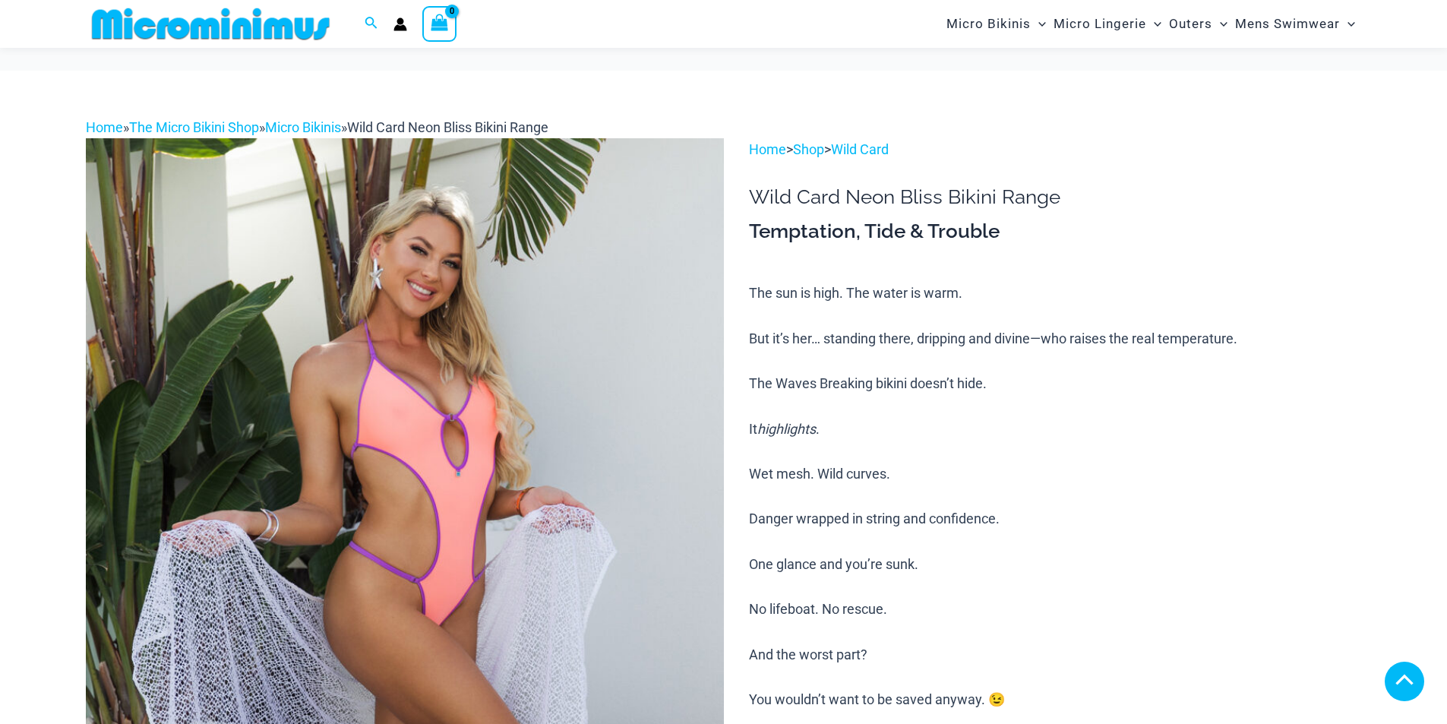
scroll to position [1505, 0]
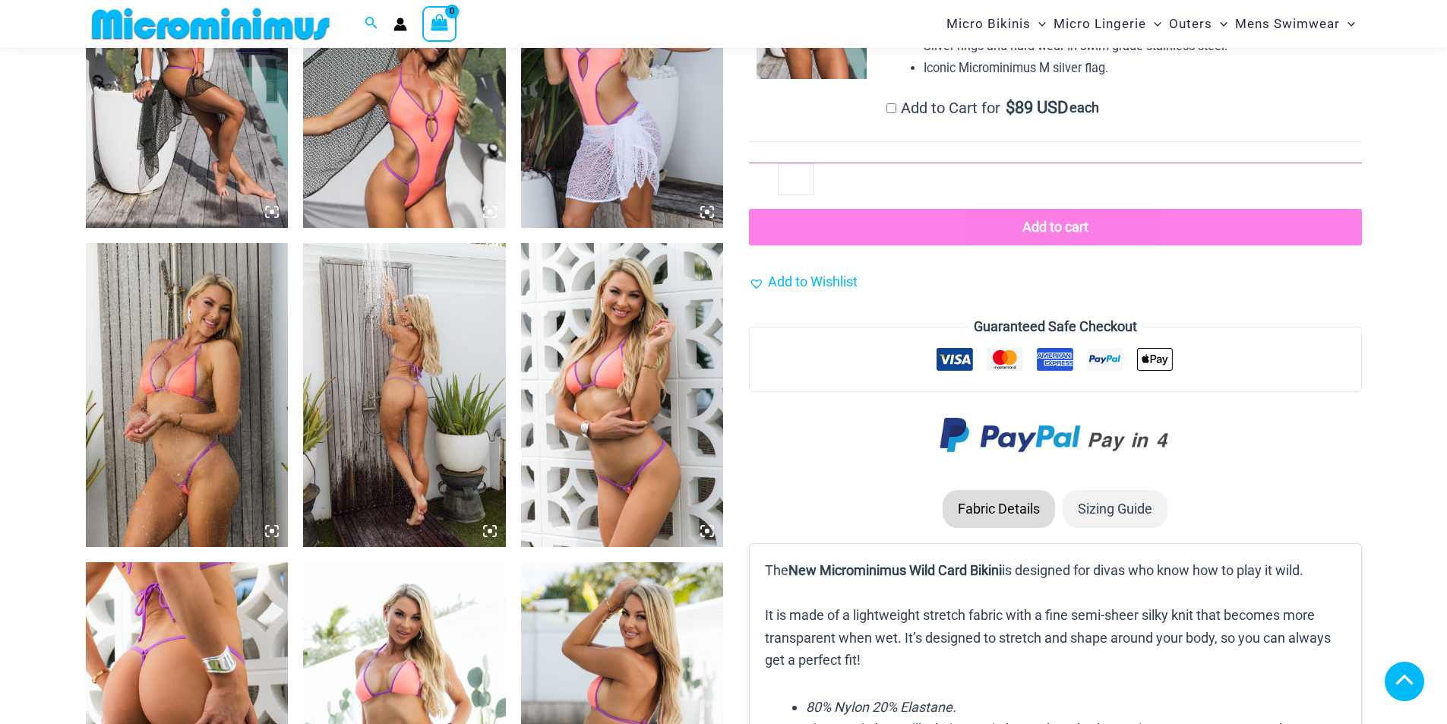
click at [213, 362] on img at bounding box center [187, 395] width 203 height 304
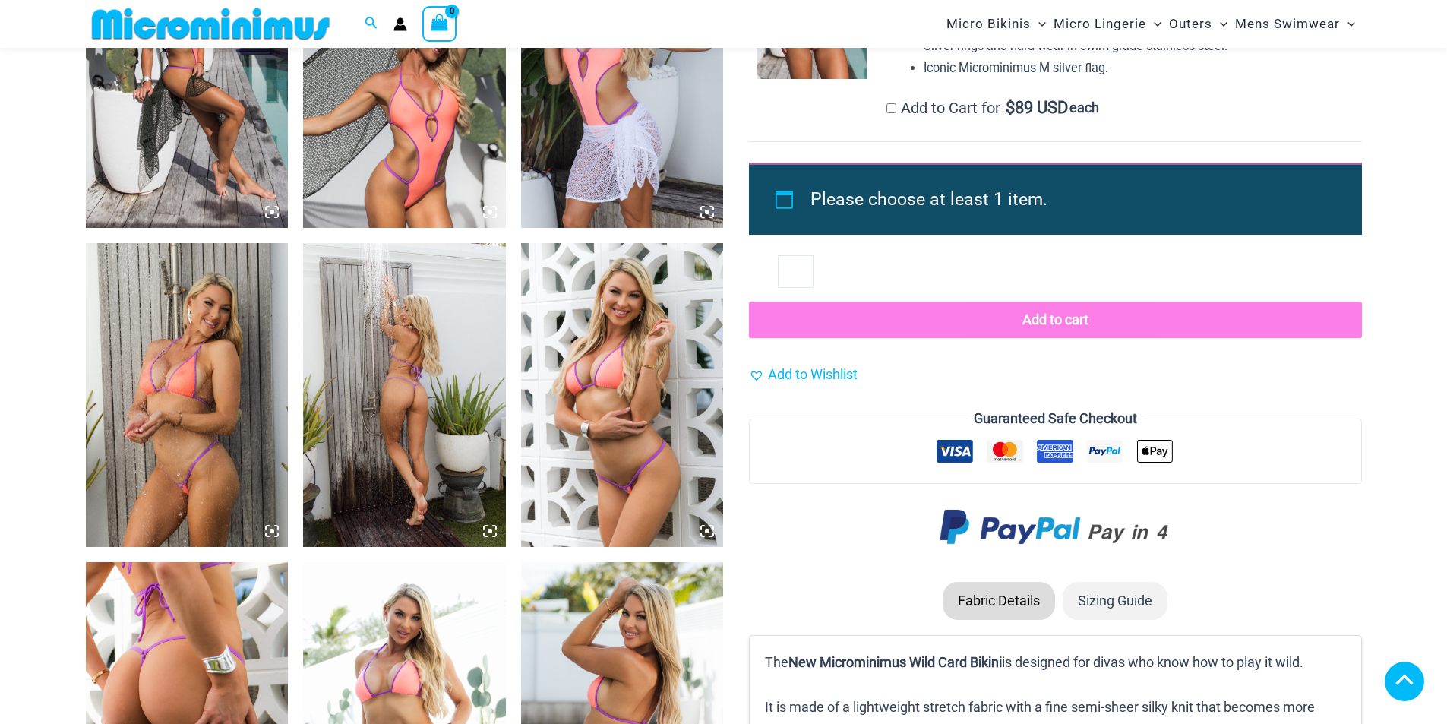
click at [213, 362] on img at bounding box center [187, 395] width 203 height 304
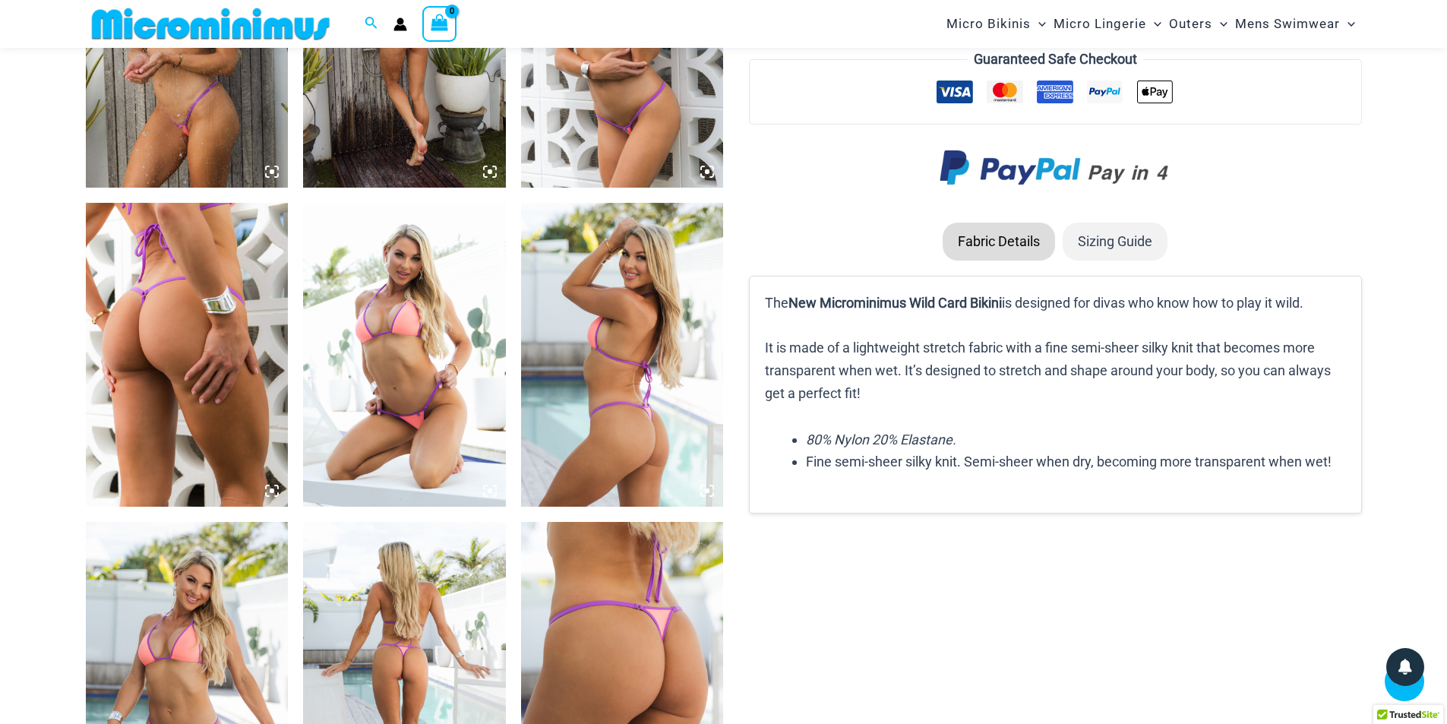
scroll to position [1581, 0]
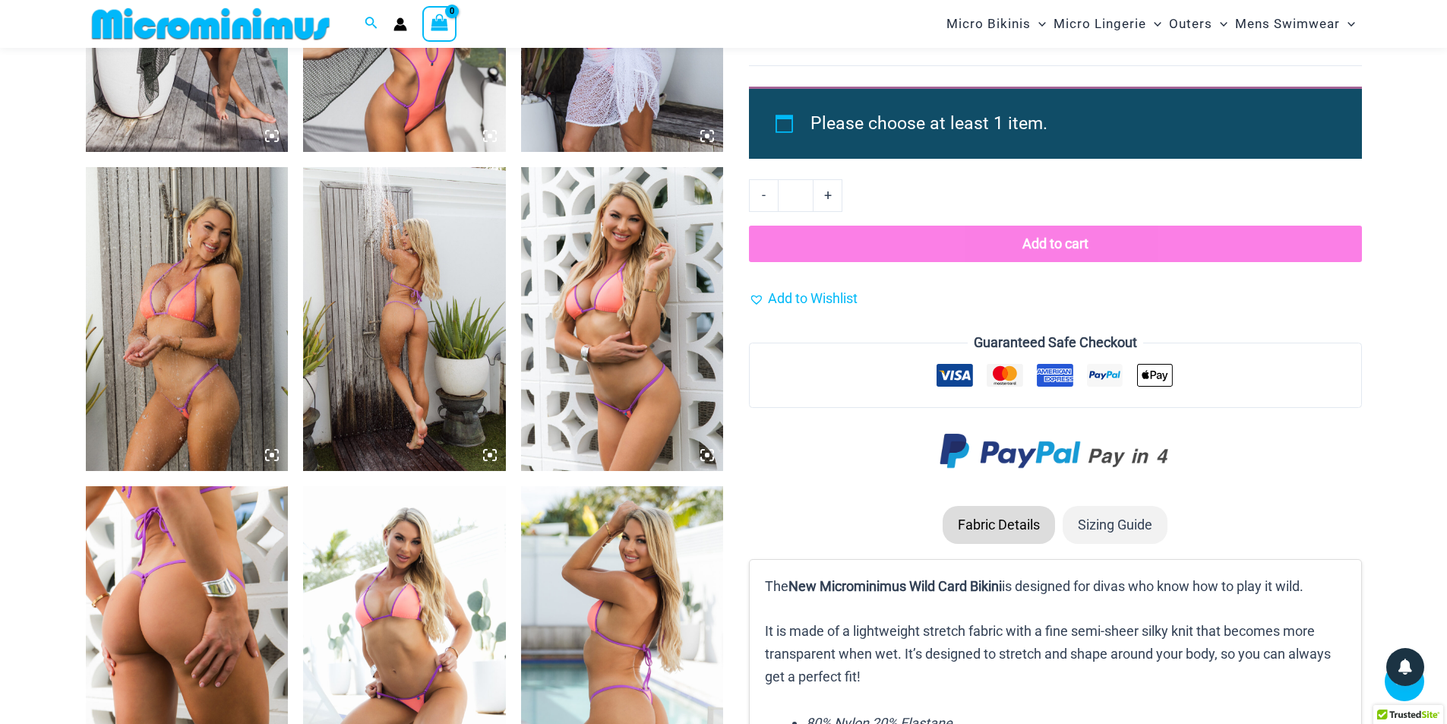
click at [267, 452] on icon at bounding box center [272, 455] width 14 height 14
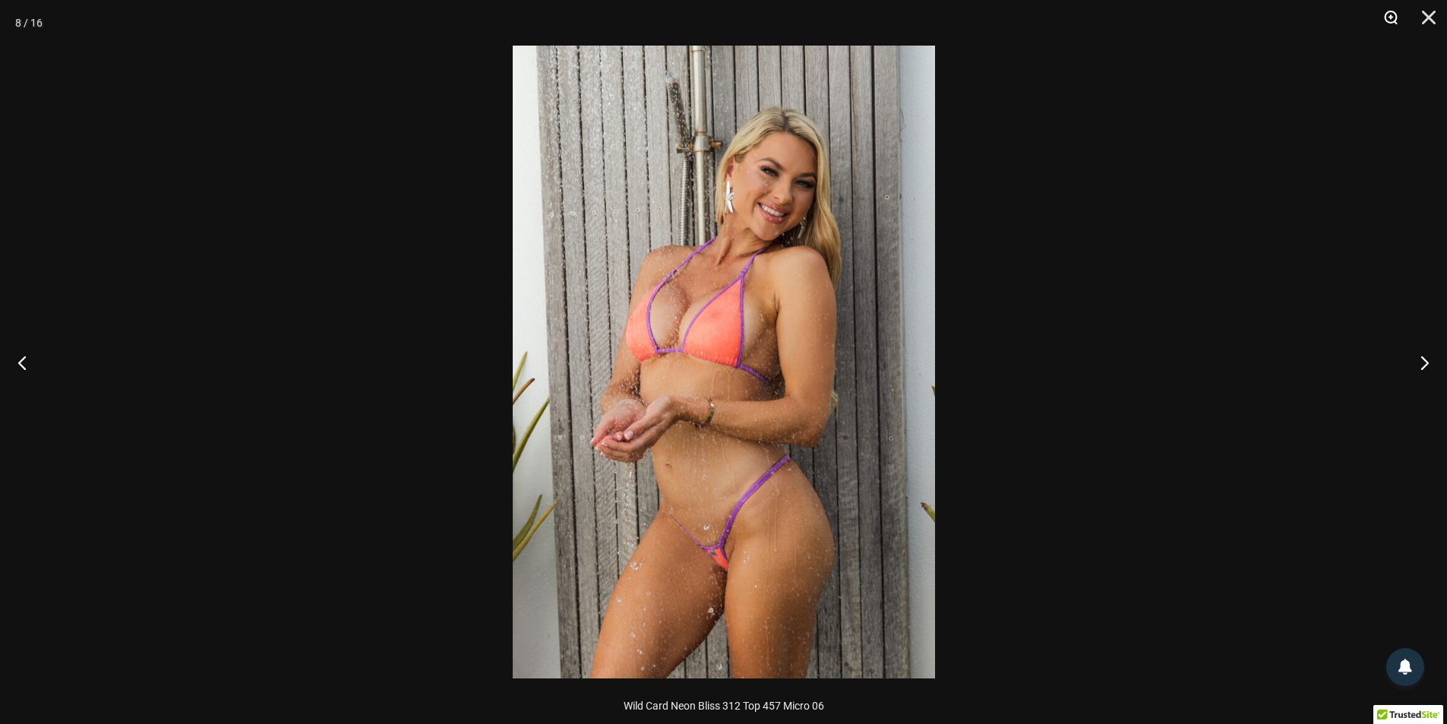
click at [1388, 17] on button "Zoom" at bounding box center [1385, 23] width 38 height 46
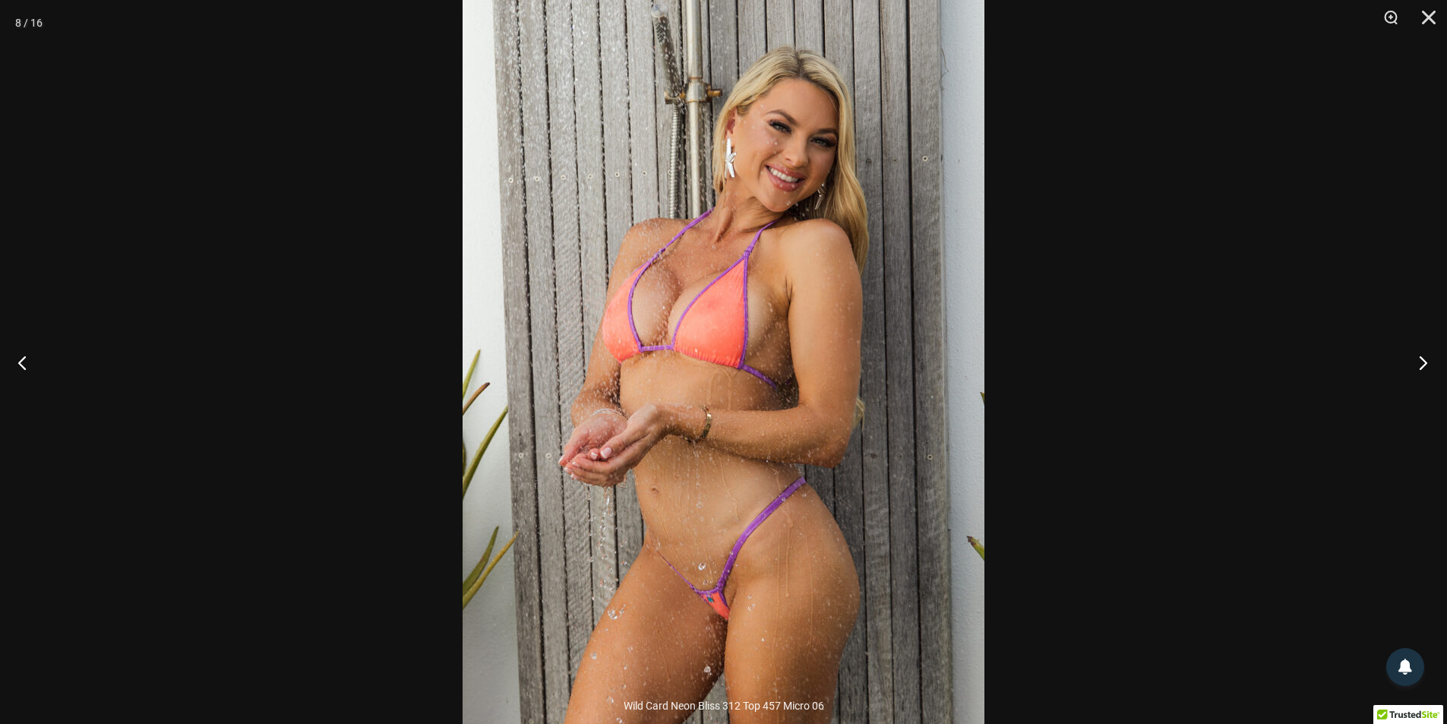
click at [1433, 360] on button "Next" at bounding box center [1418, 362] width 57 height 76
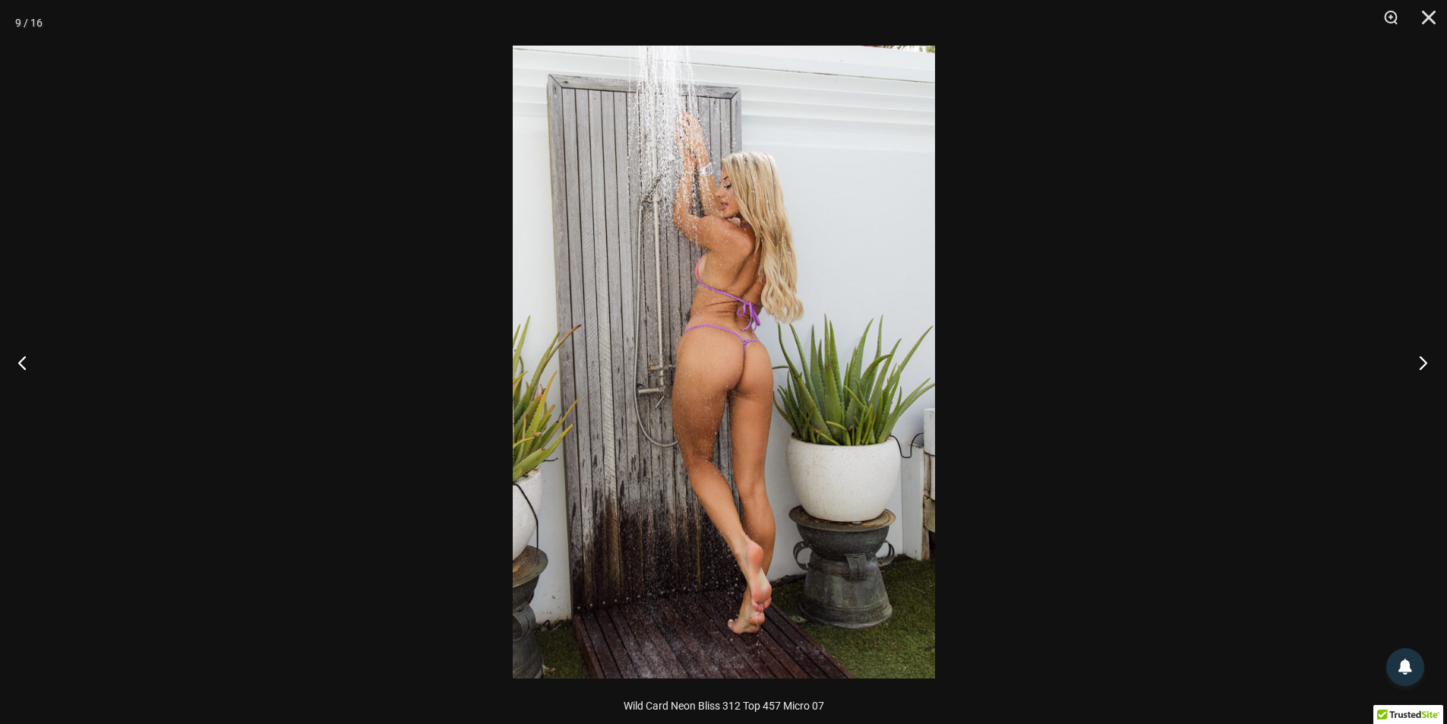
click at [1433, 360] on button "Next" at bounding box center [1418, 362] width 57 height 76
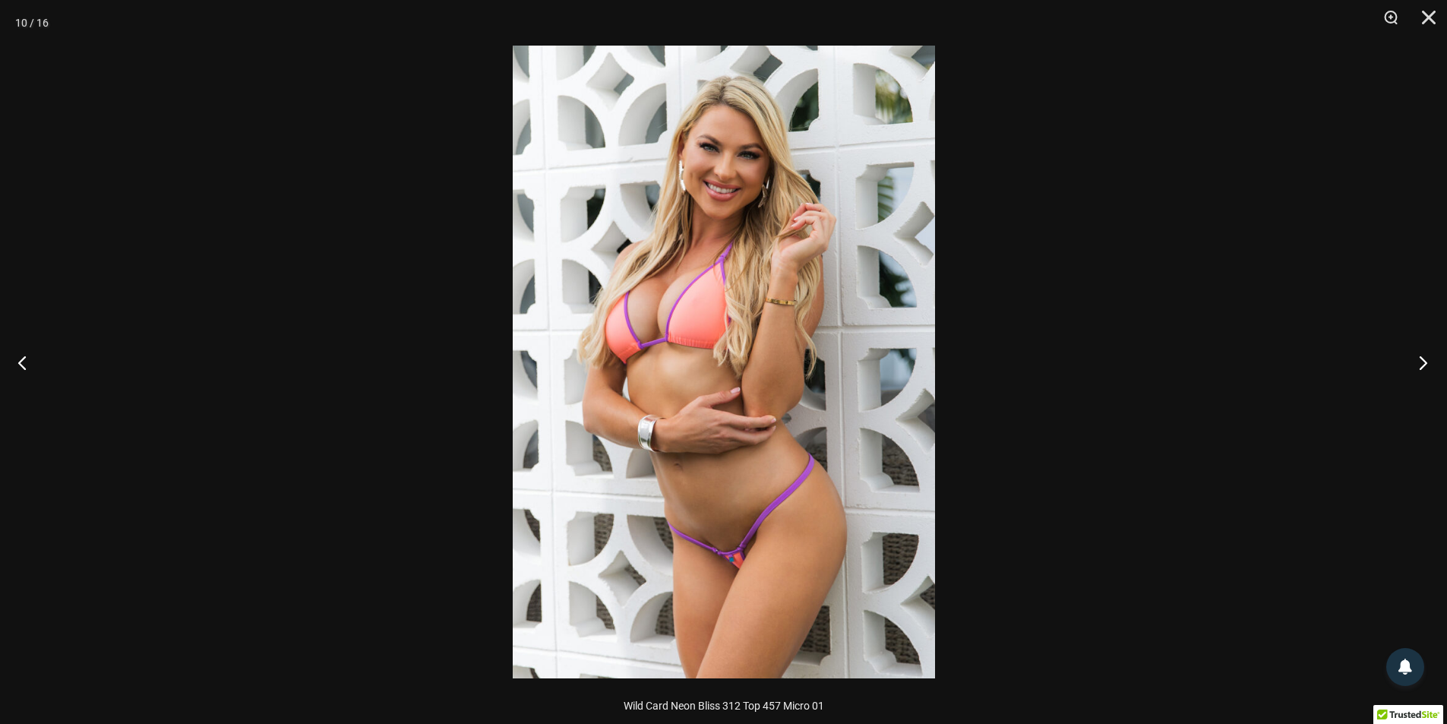
click at [1433, 360] on button "Next" at bounding box center [1418, 362] width 57 height 76
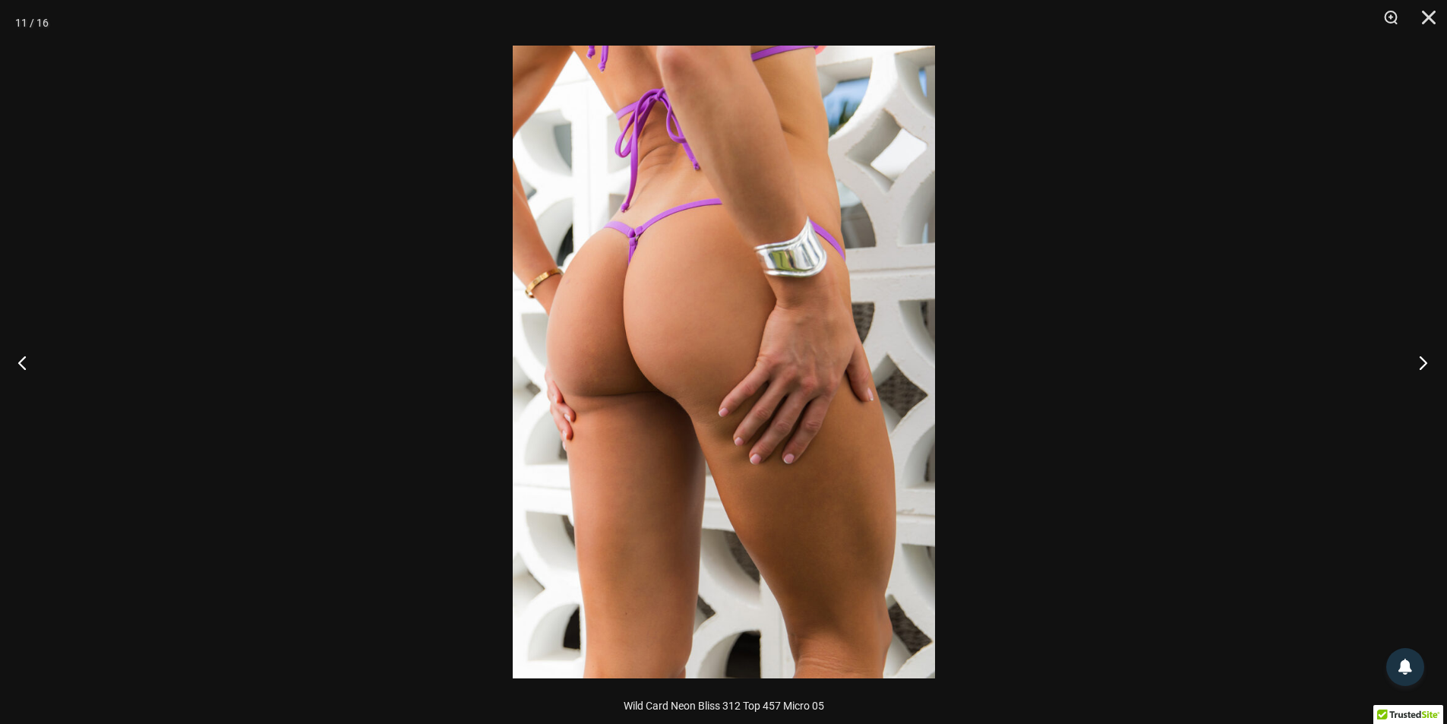
click at [1433, 360] on button "Next" at bounding box center [1418, 362] width 57 height 76
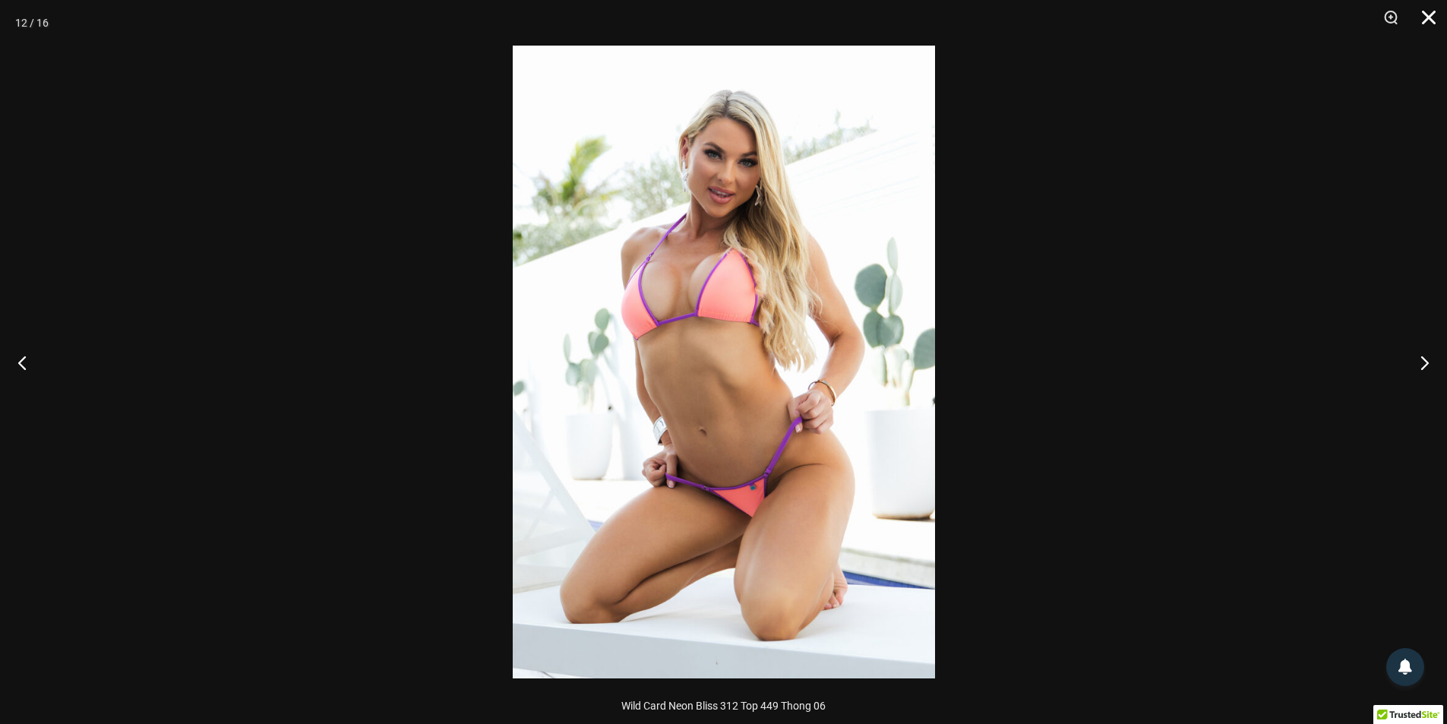
click at [1427, 21] on button "Close" at bounding box center [1423, 23] width 38 height 46
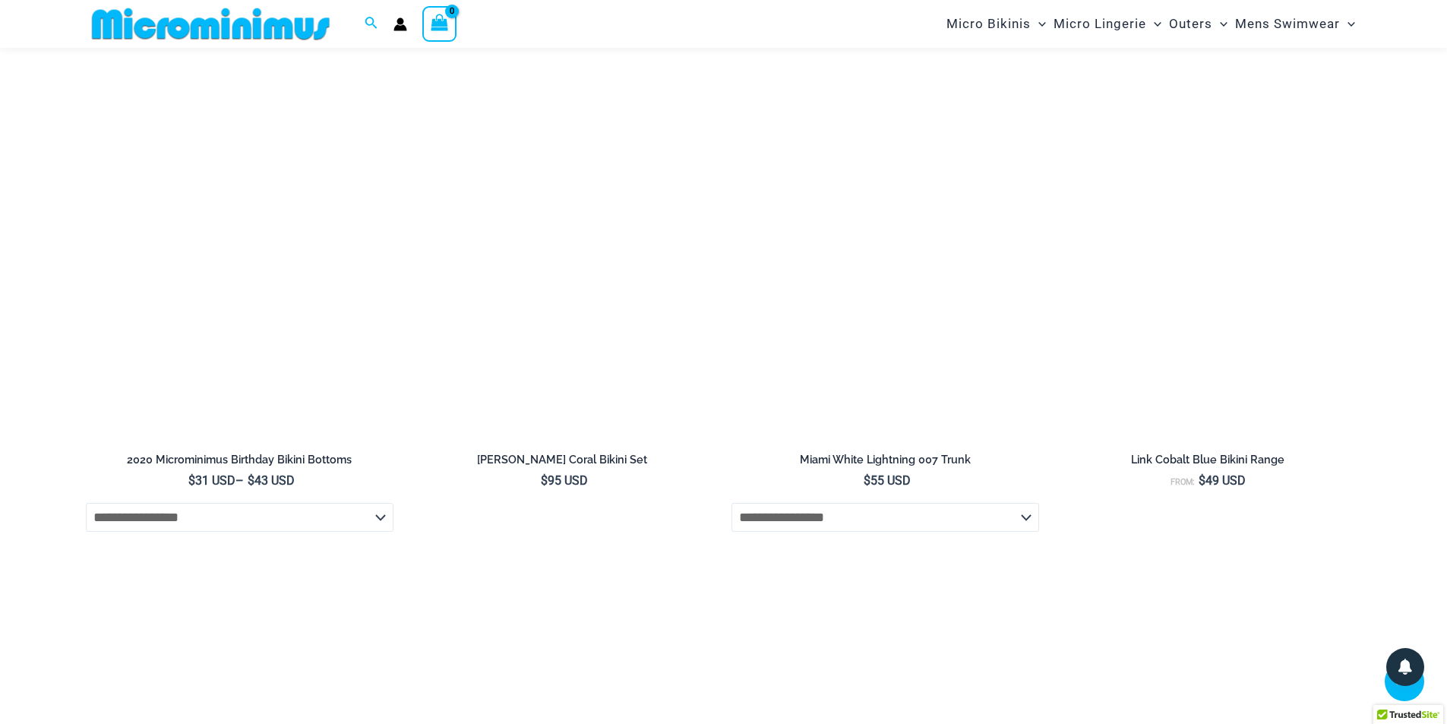
scroll to position [3328, 0]
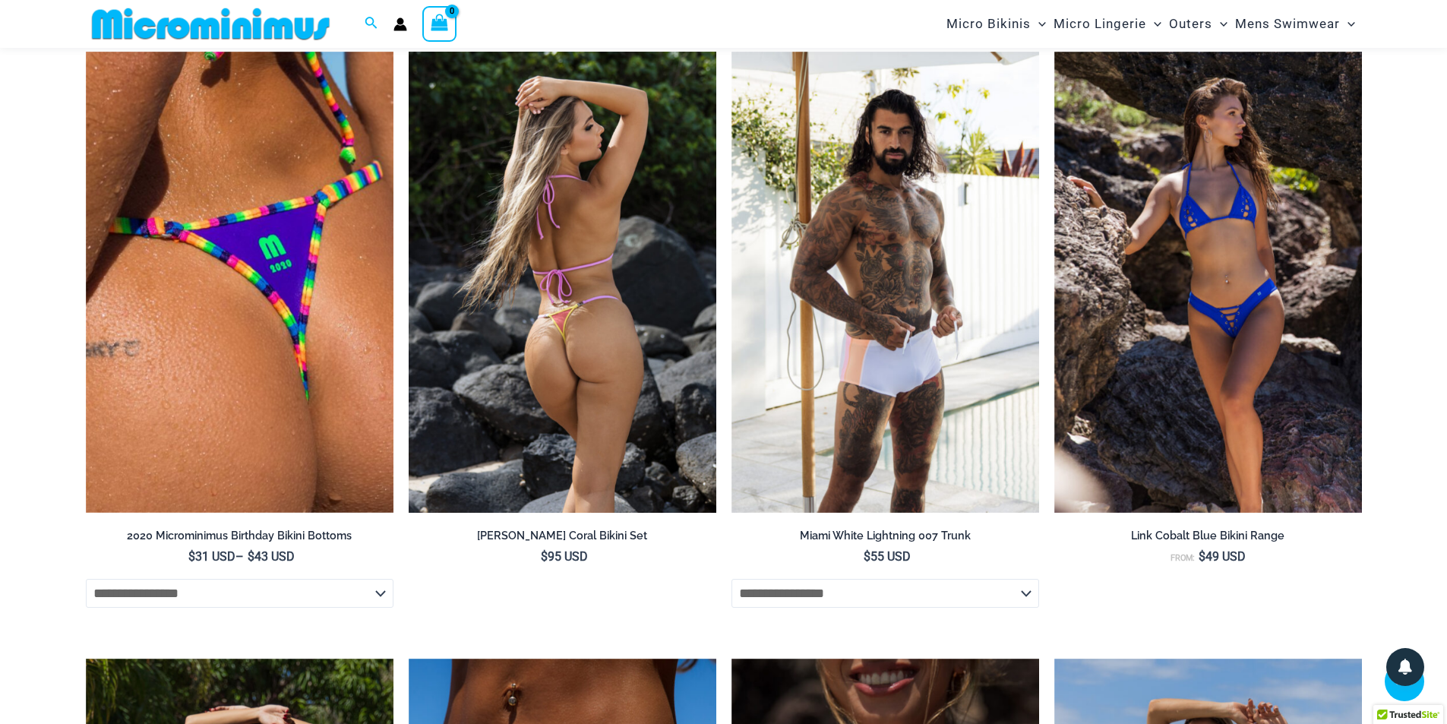
click at [649, 295] on img at bounding box center [563, 283] width 308 height 462
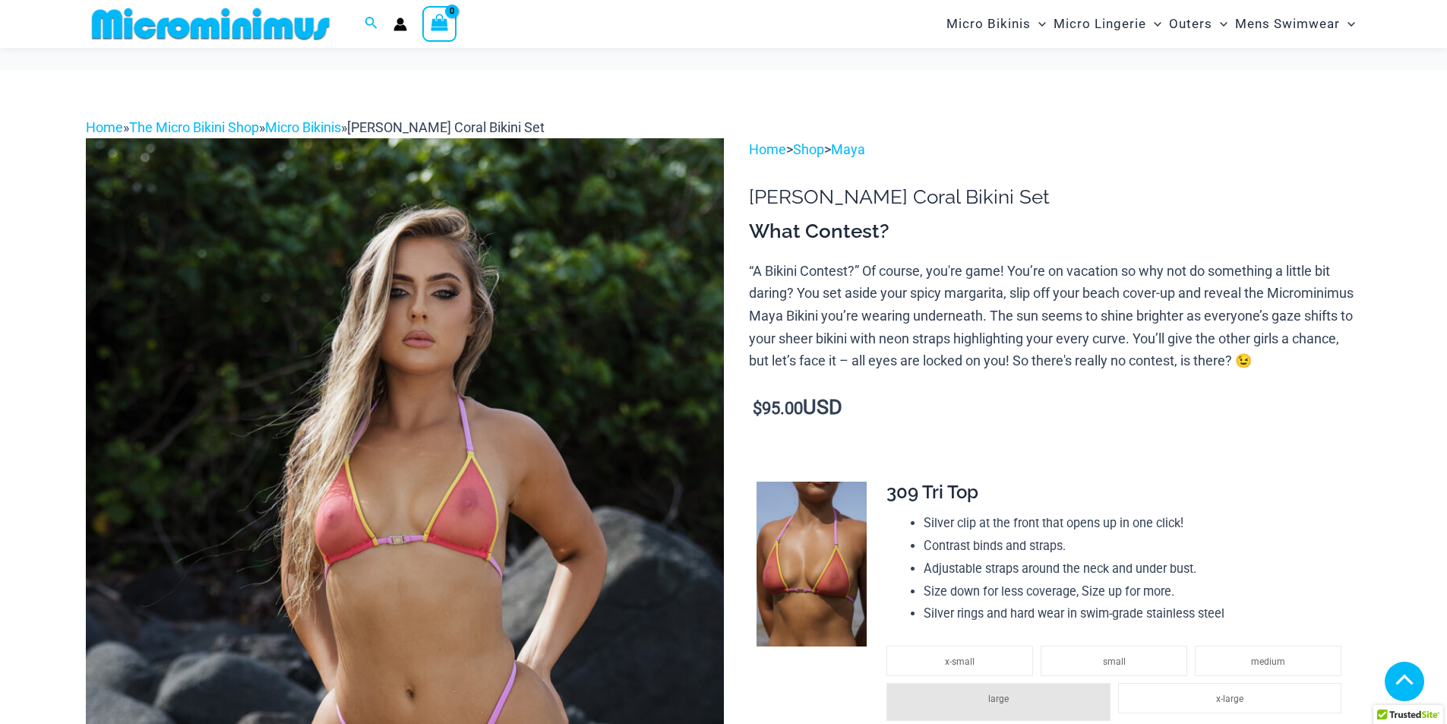
scroll to position [898, 0]
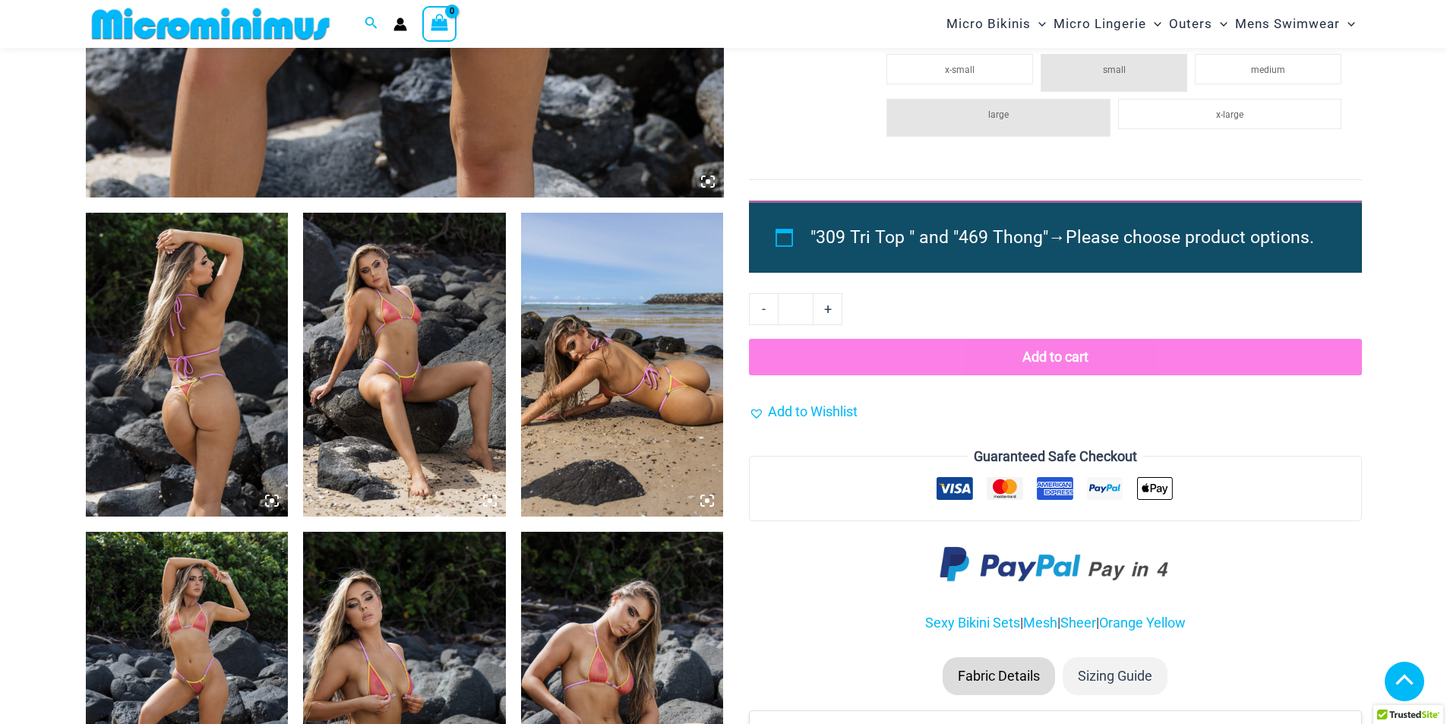
click at [485, 505] on icon at bounding box center [490, 501] width 14 height 14
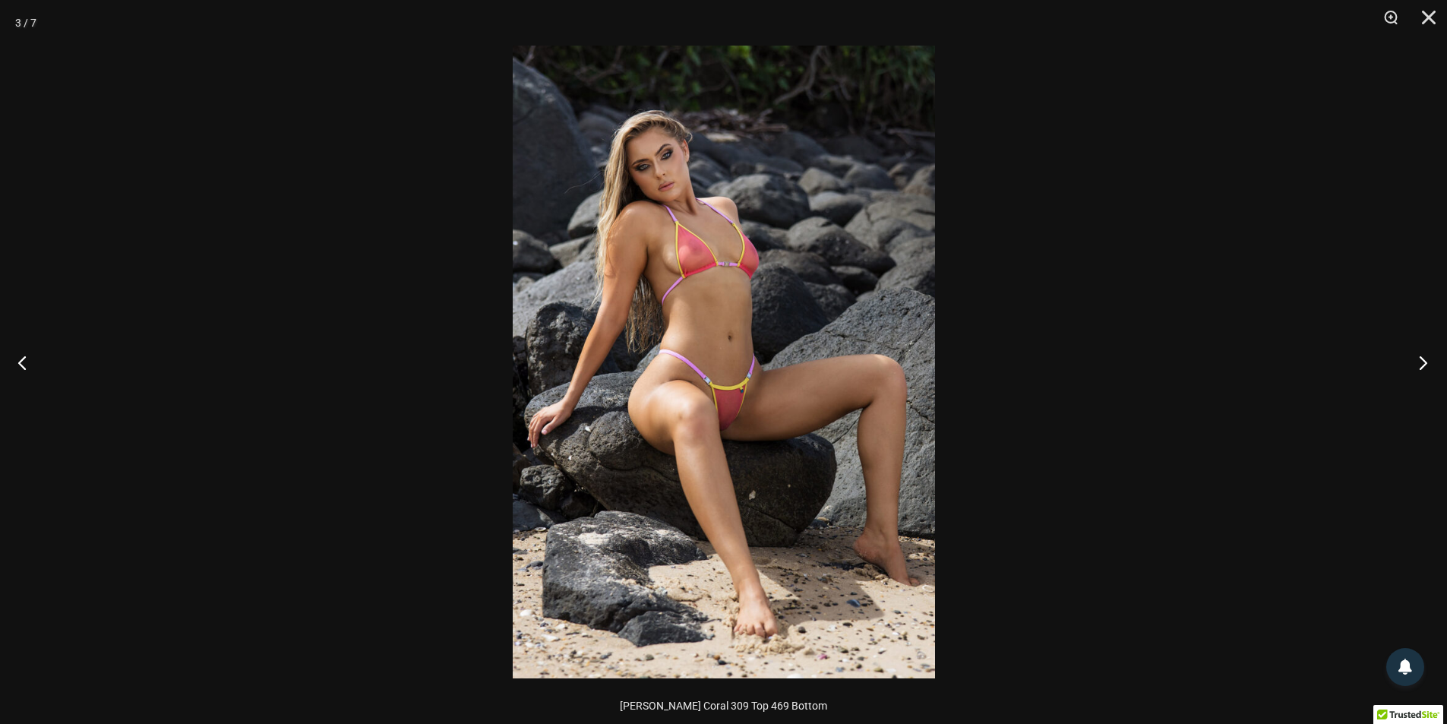
click at [1428, 355] on button "Next" at bounding box center [1418, 362] width 57 height 76
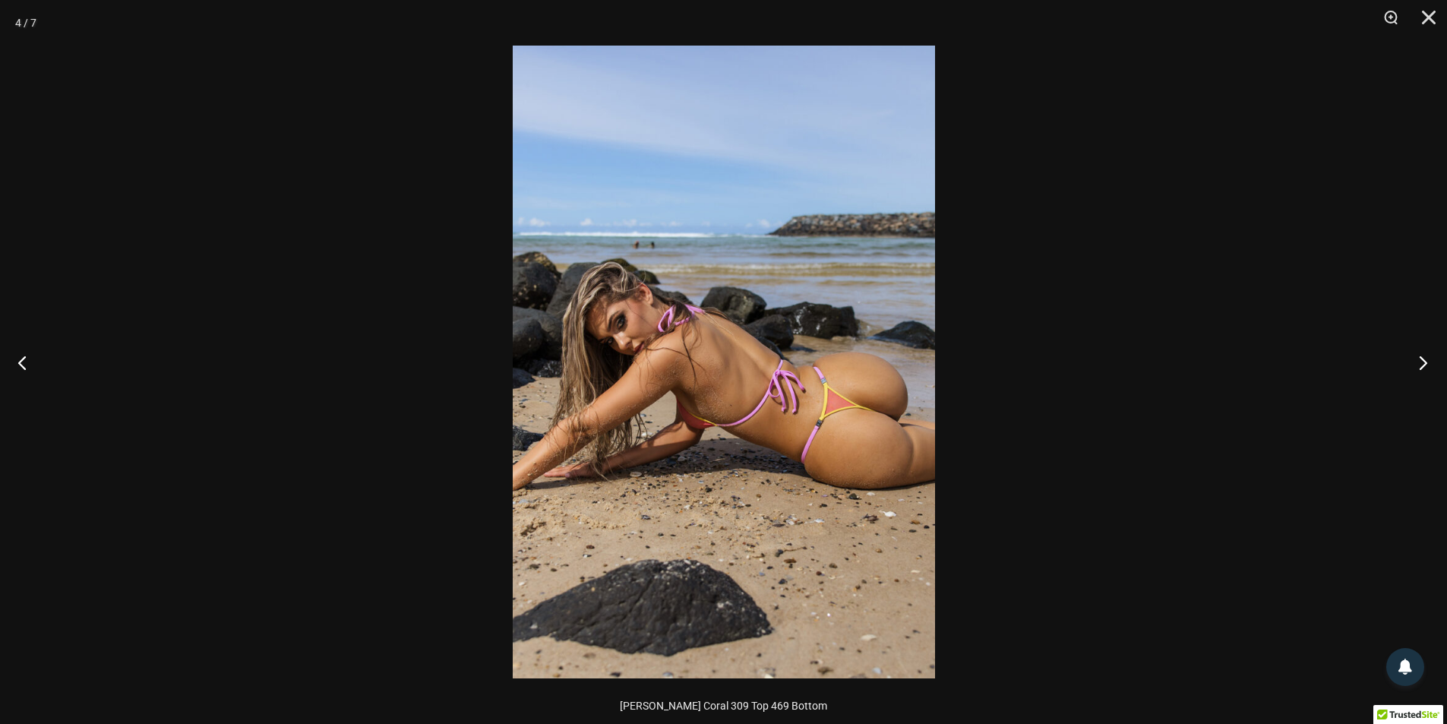
click at [1428, 355] on button "Next" at bounding box center [1418, 362] width 57 height 76
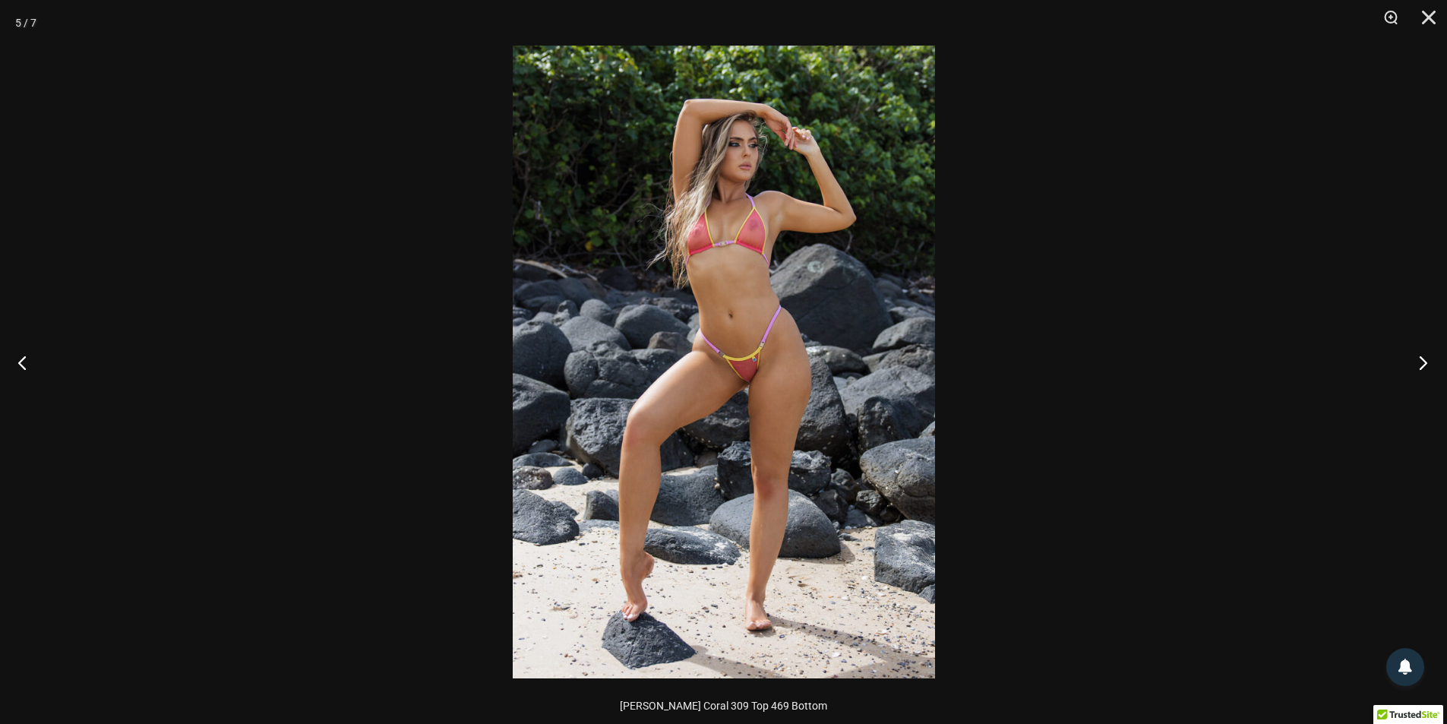
click at [1428, 355] on button "Next" at bounding box center [1418, 362] width 57 height 76
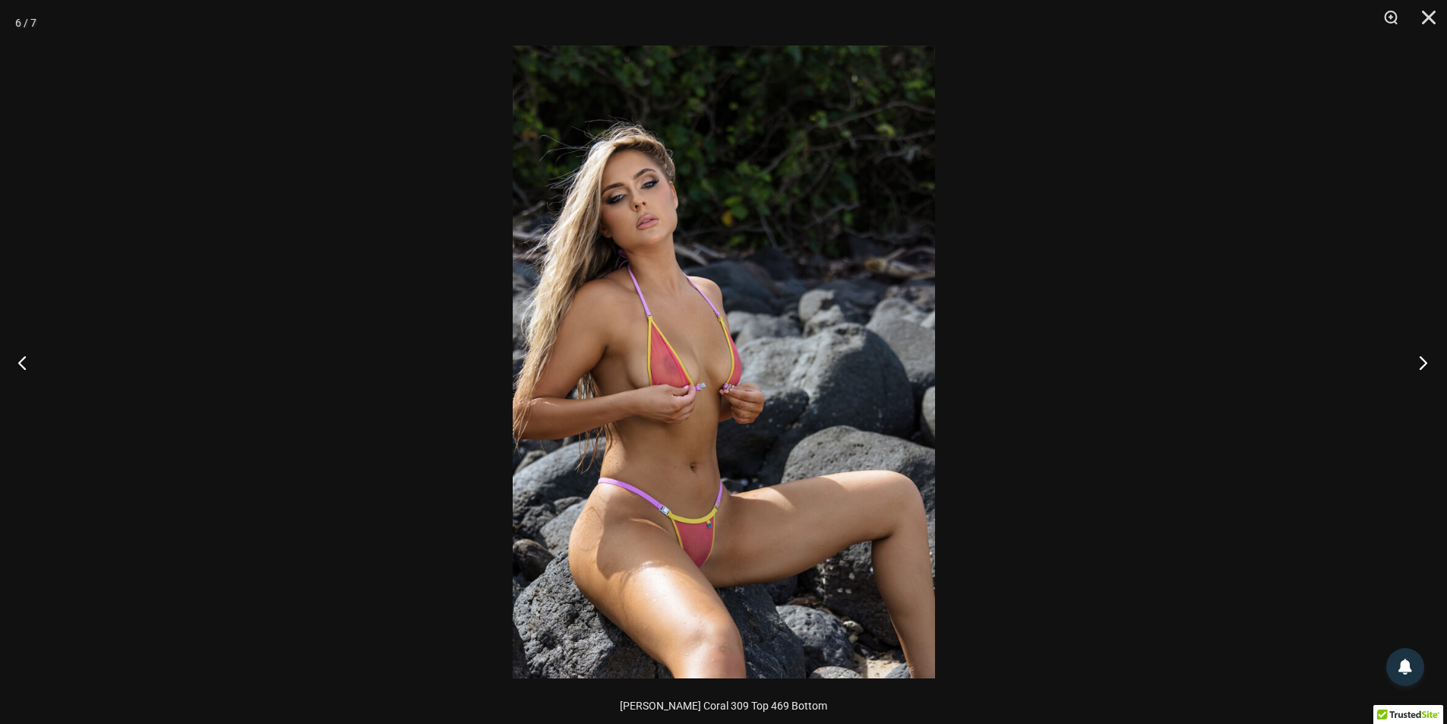
click at [1428, 355] on button "Next" at bounding box center [1418, 362] width 57 height 76
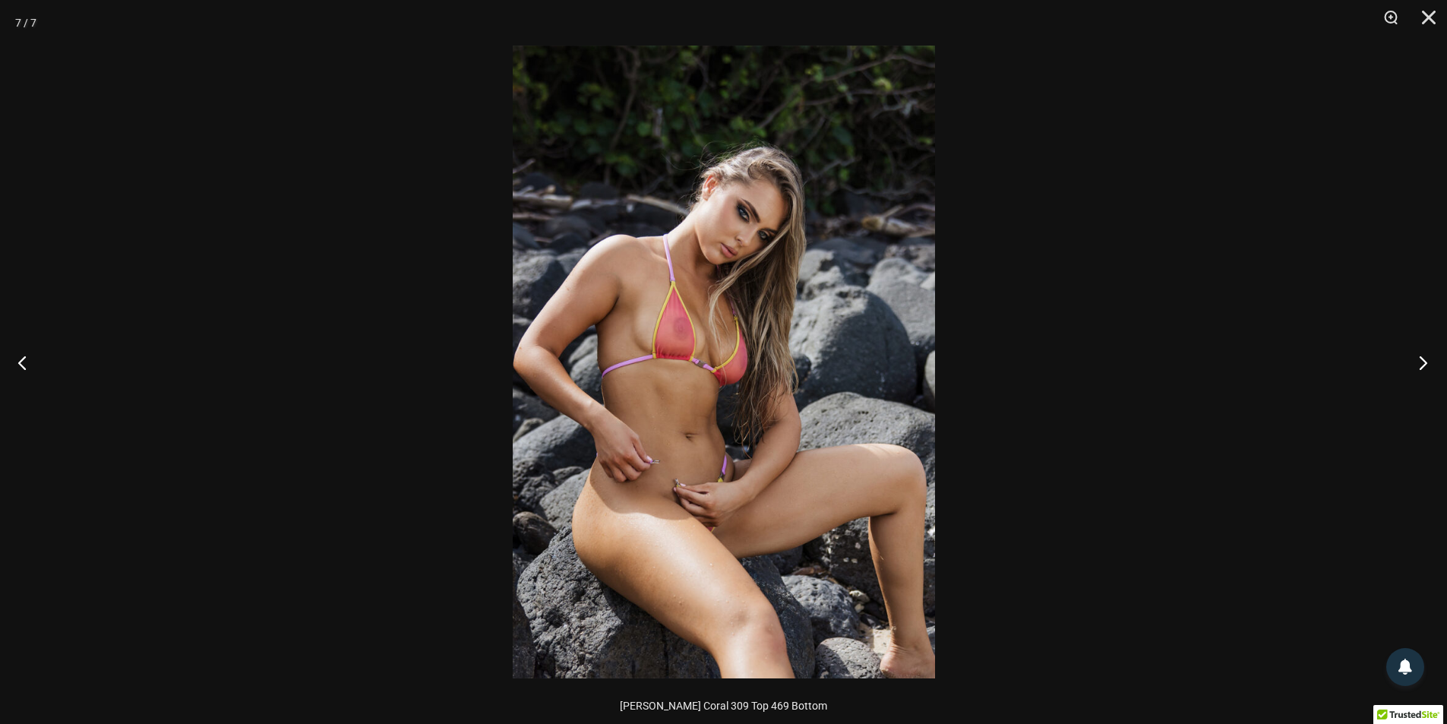
click at [1428, 355] on button "Next" at bounding box center [1418, 362] width 57 height 76
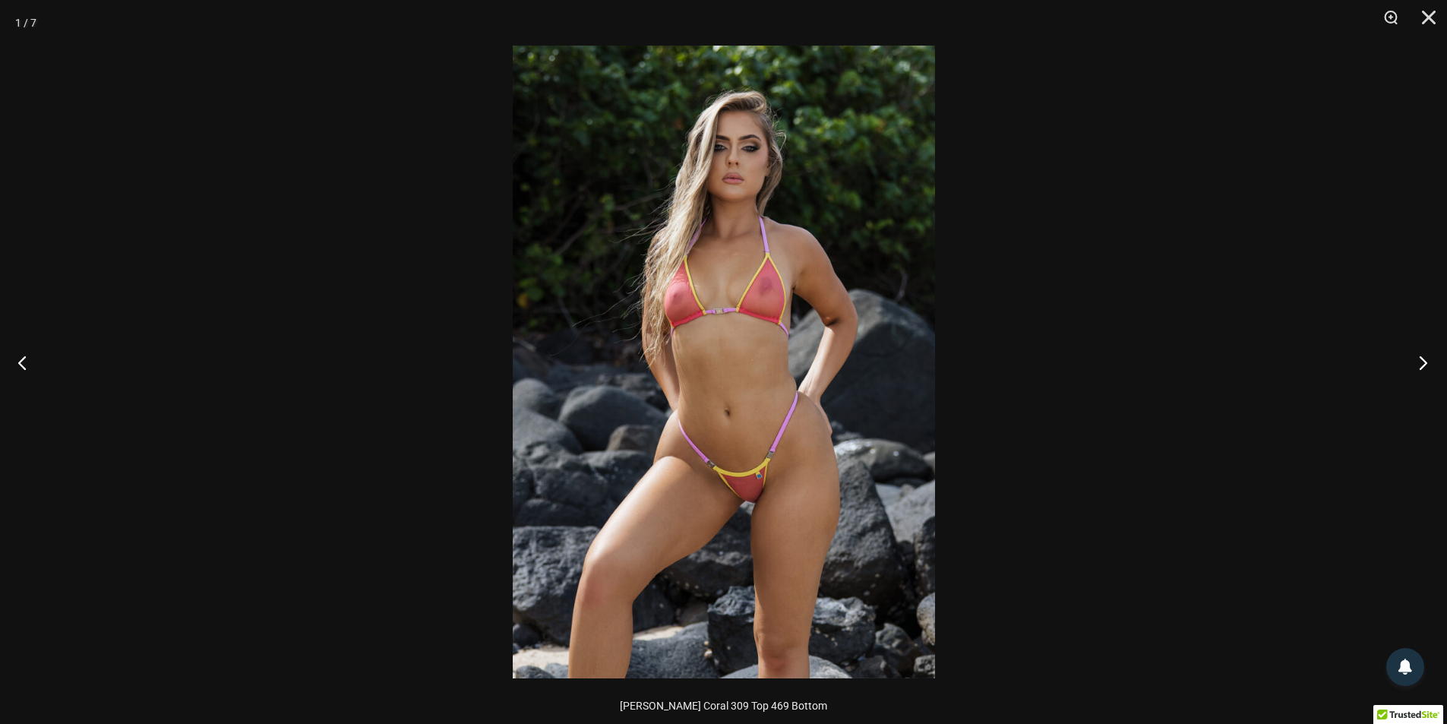
click at [1428, 355] on button "Next" at bounding box center [1418, 362] width 57 height 76
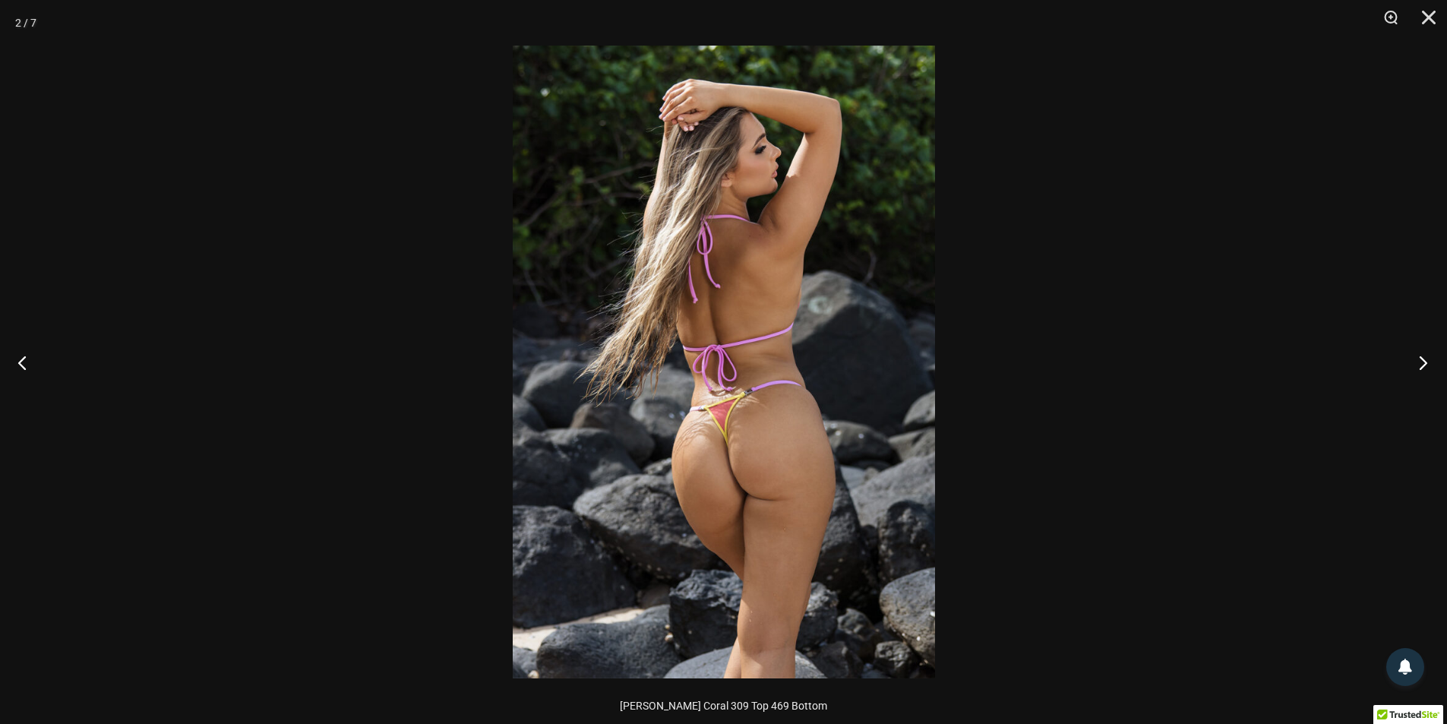
click at [1428, 355] on button "Next" at bounding box center [1418, 362] width 57 height 76
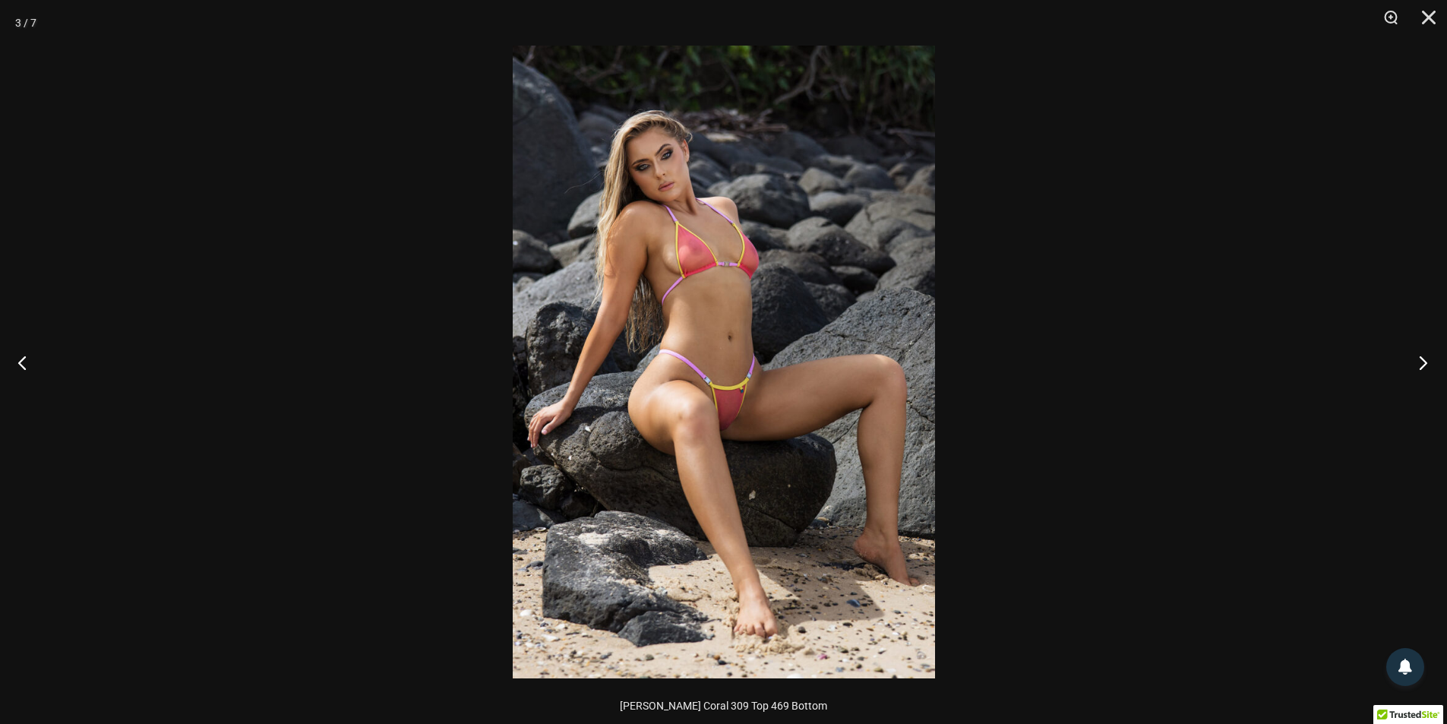
click at [1428, 355] on button "Next" at bounding box center [1418, 362] width 57 height 76
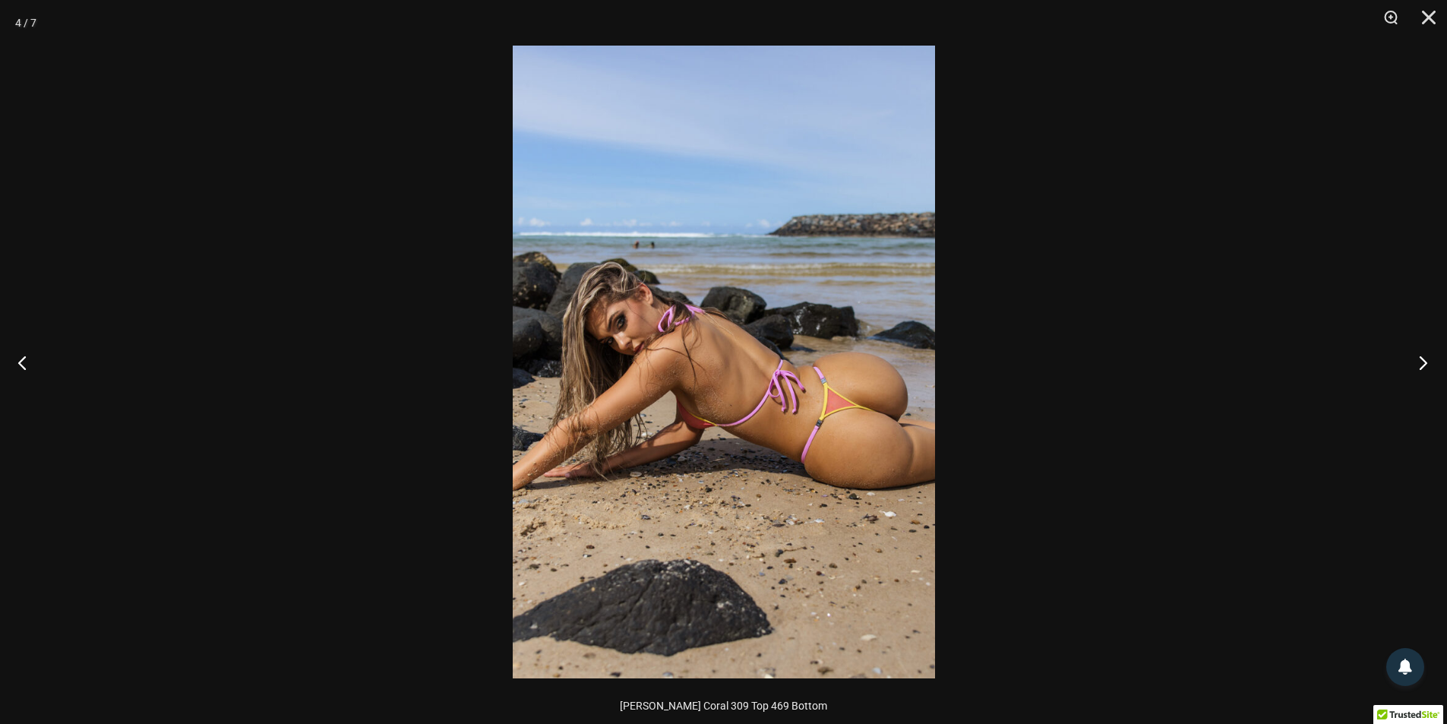
click at [1428, 355] on button "Next" at bounding box center [1418, 362] width 57 height 76
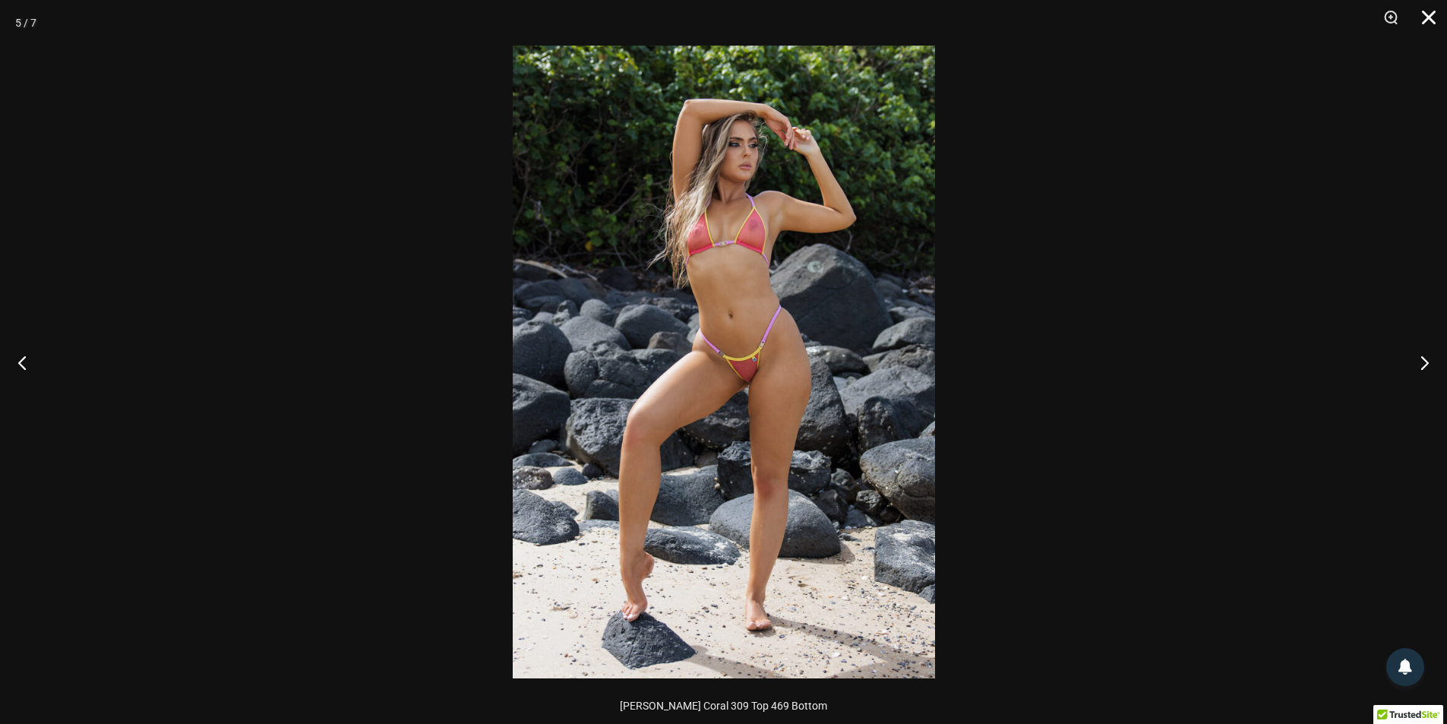
click at [1428, 17] on button "Close" at bounding box center [1423, 23] width 38 height 46
